Goal: Task Accomplishment & Management: Manage account settings

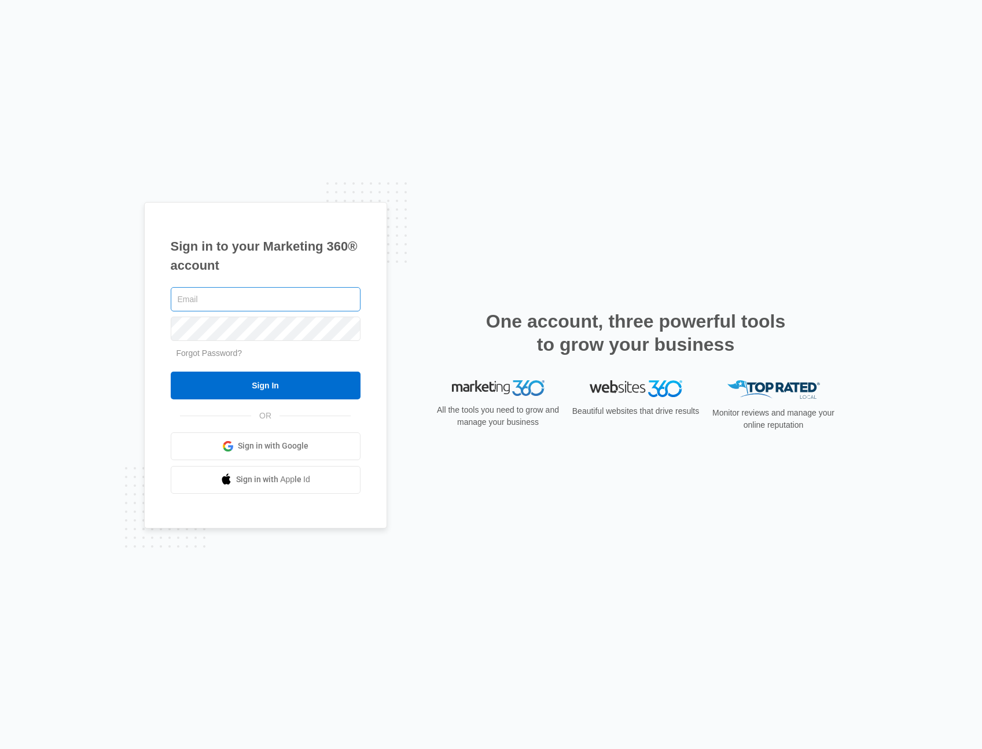
click at [182, 300] on input "text" at bounding box center [266, 299] width 190 height 24
click at [0, 748] on com-1password-button at bounding box center [0, 749] width 0 height 0
type input "[EMAIL_ADDRESS][DOMAIN_NAME]"
type input "rob.lifford@madwire.com"
